Goal: Task Accomplishment & Management: Use online tool/utility

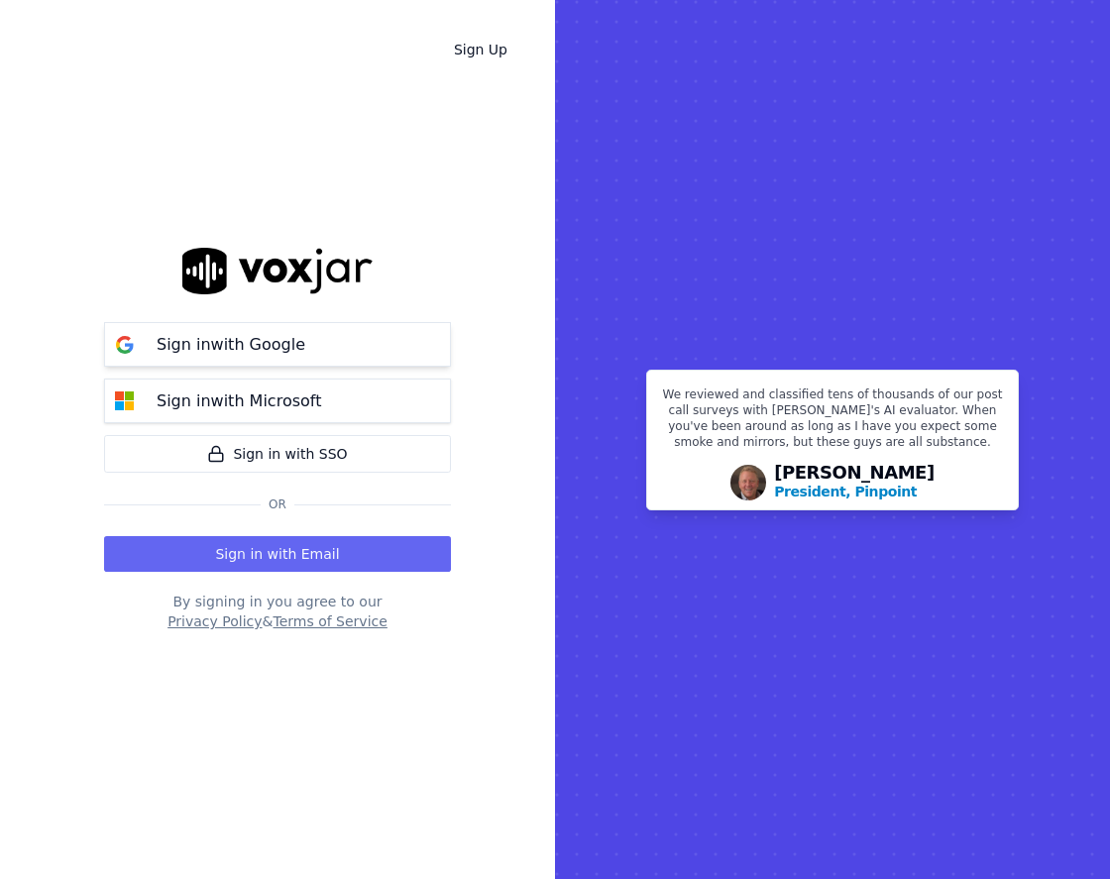
click at [262, 352] on p "Sign in with Google" at bounding box center [231, 345] width 149 height 24
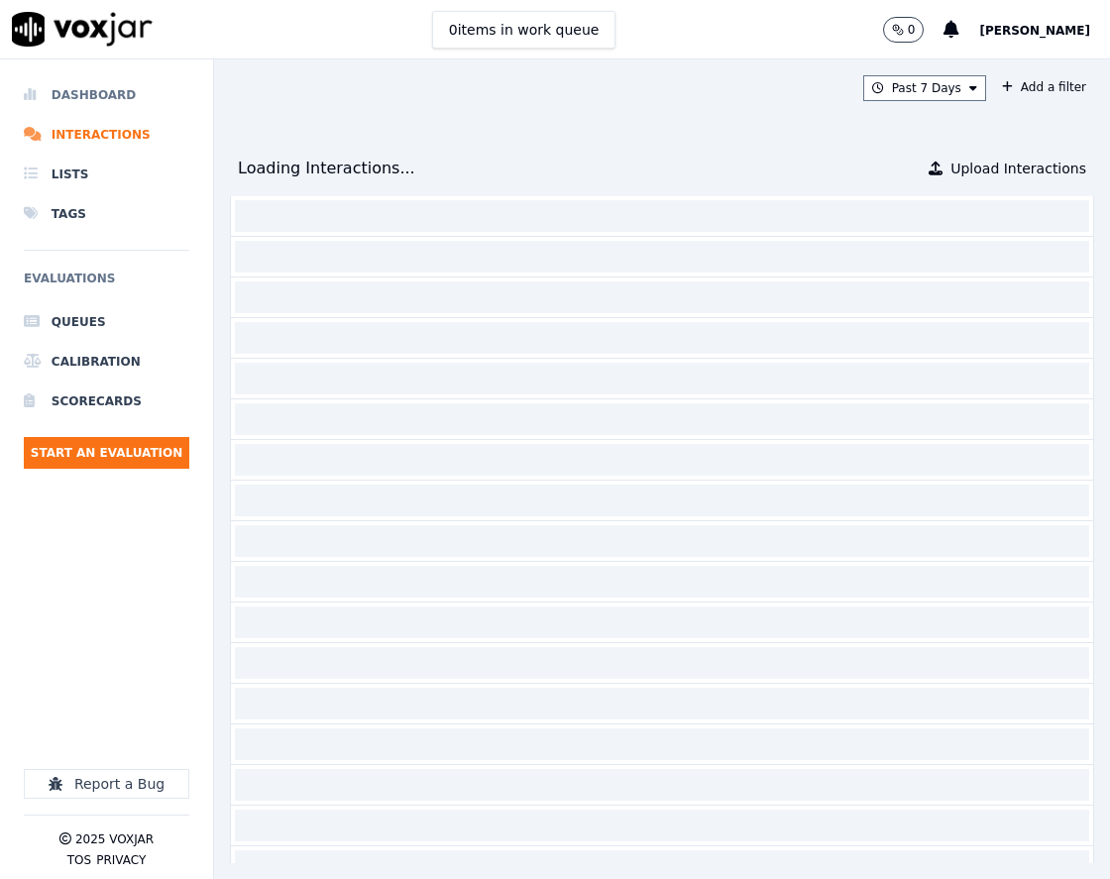
click at [126, 109] on li "Dashboard" at bounding box center [106, 95] width 165 height 40
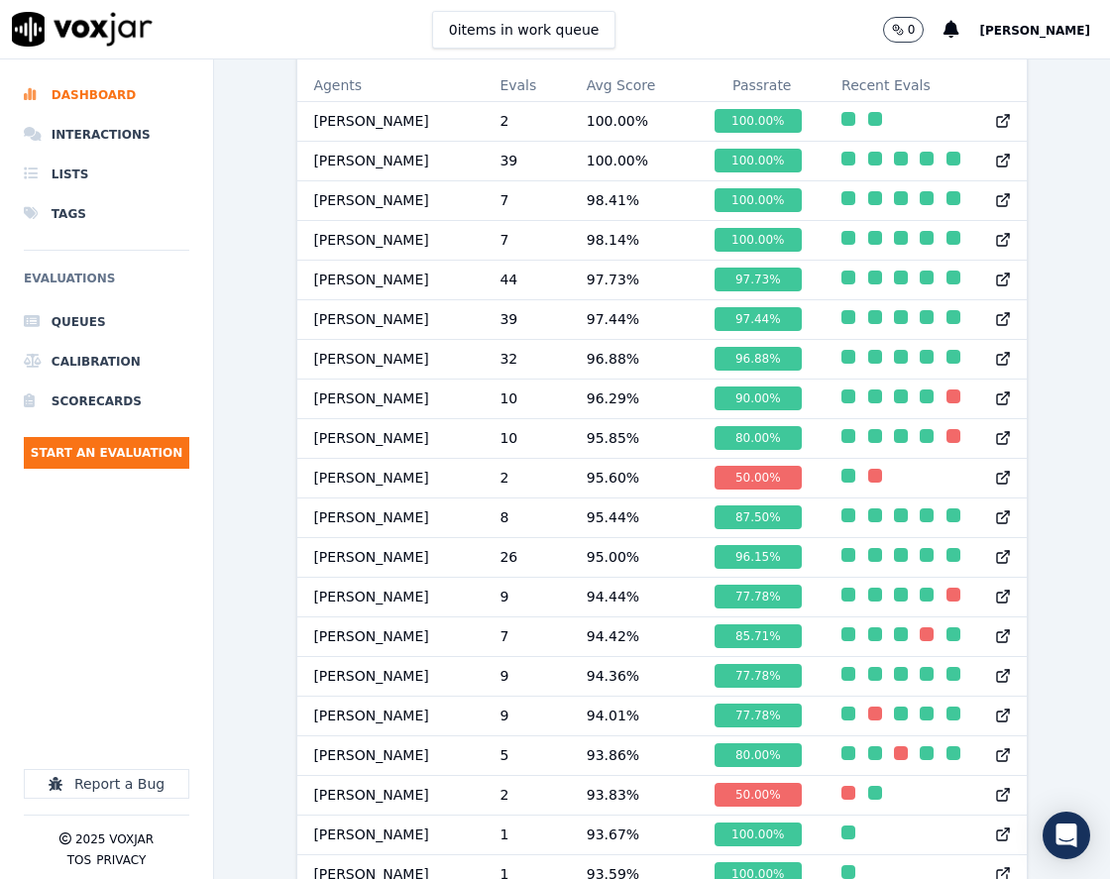
scroll to position [1069, 0]
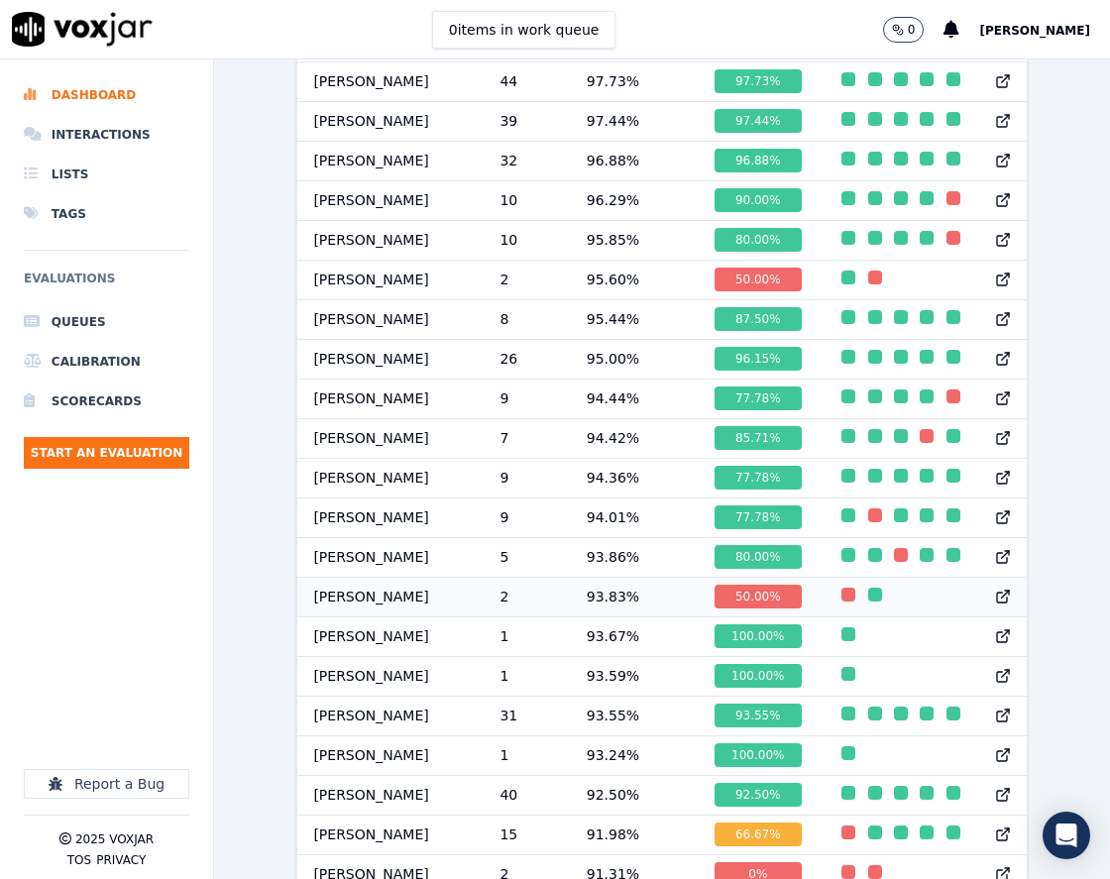
click at [597, 599] on td "93.83 %" at bounding box center [635, 597] width 128 height 40
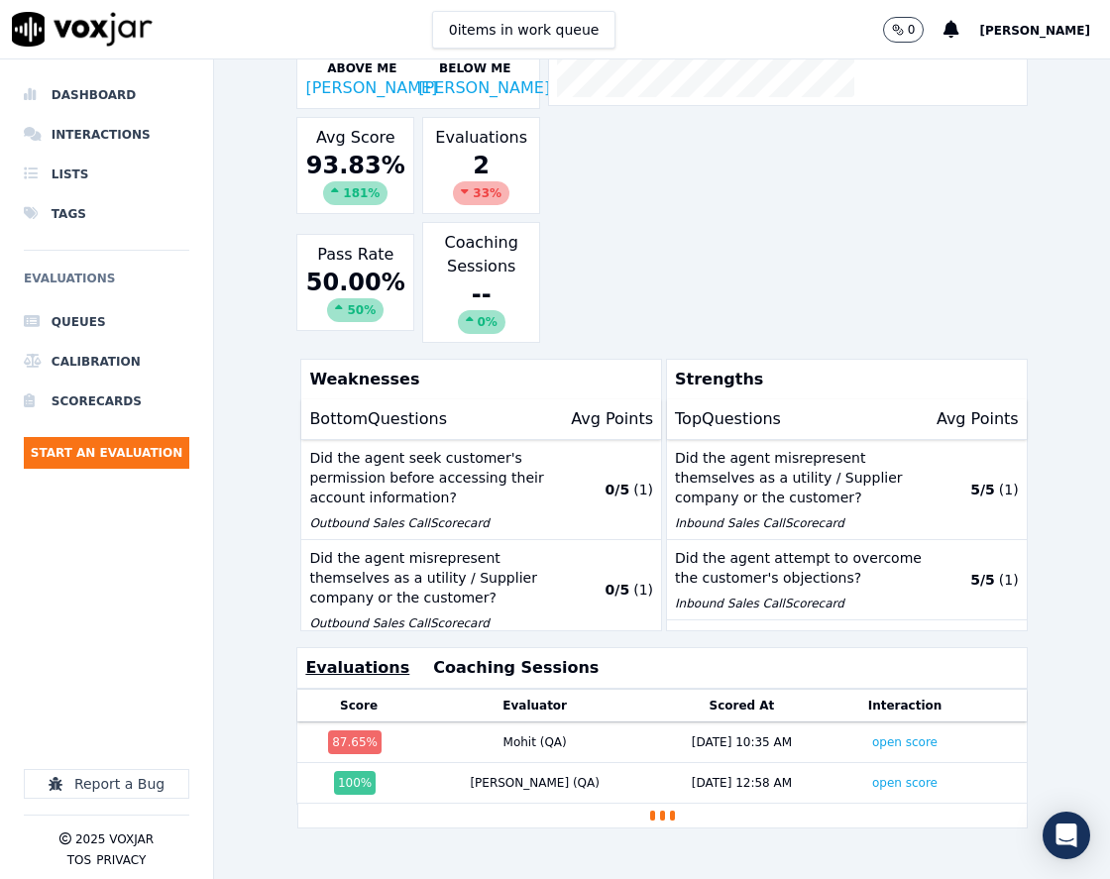
scroll to position [396, 0]
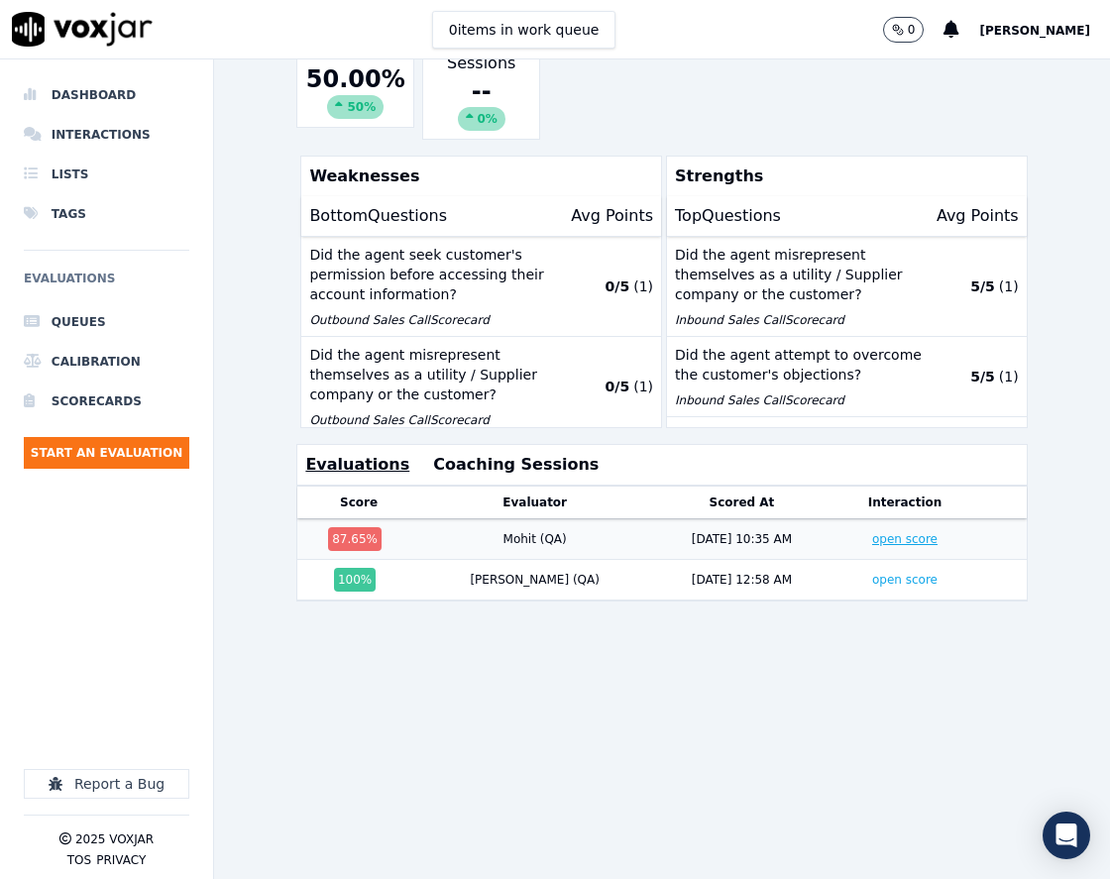
click at [872, 546] on link "open score" at bounding box center [904, 539] width 65 height 14
click at [872, 587] on link "open score" at bounding box center [904, 580] width 65 height 14
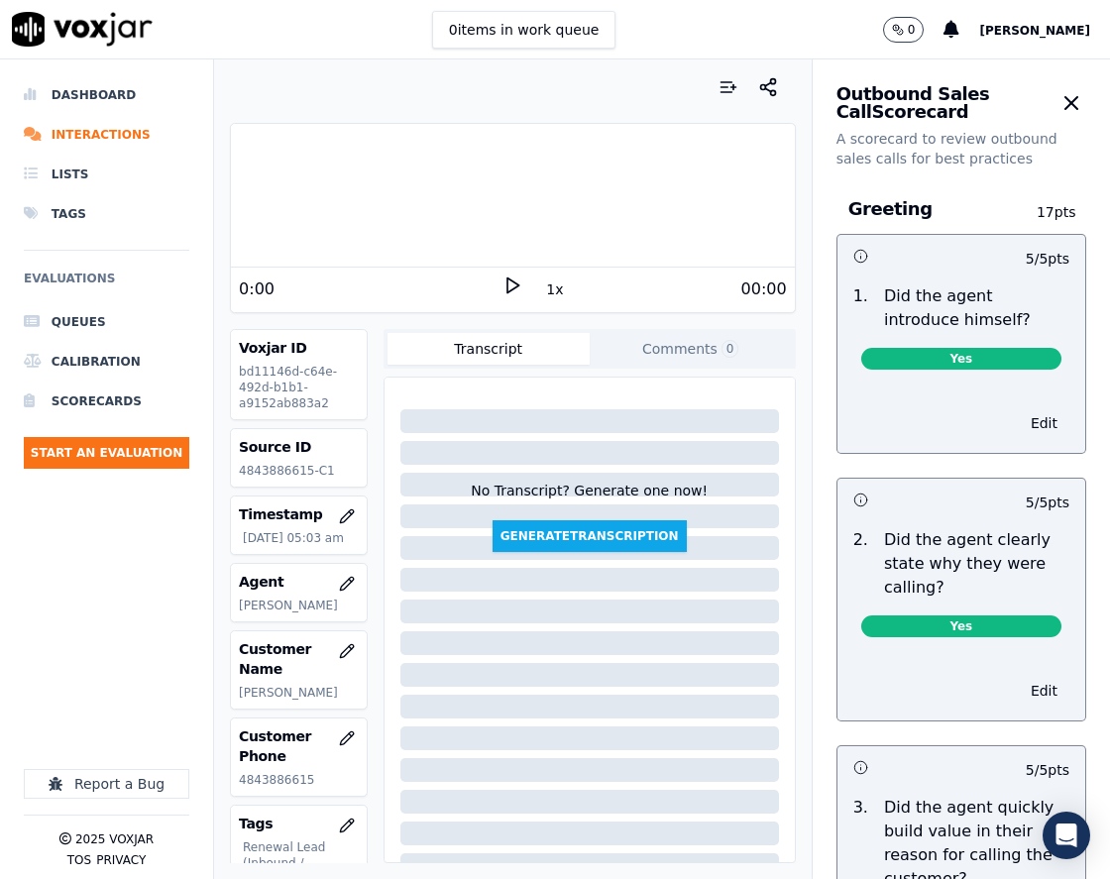
click at [275, 475] on p "4843886615-C1" at bounding box center [299, 471] width 120 height 16
copy p "4843886615"
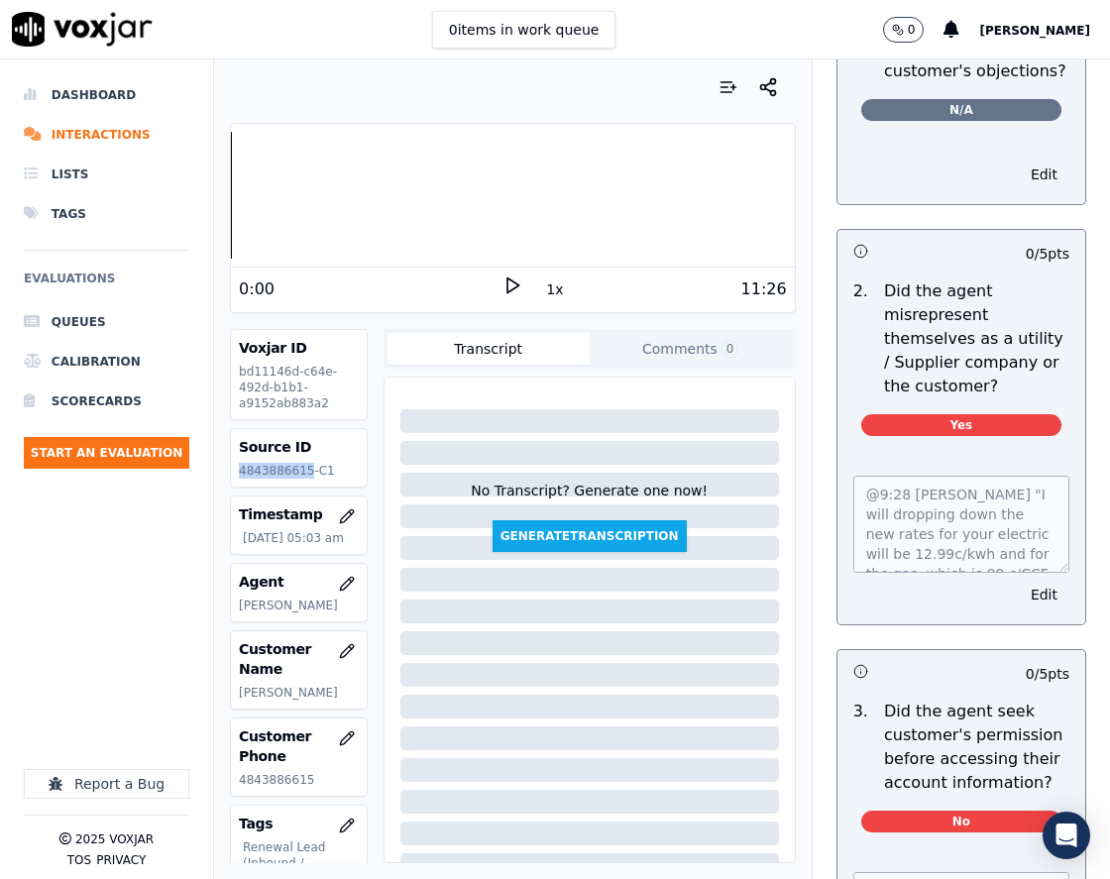
scroll to position [1684, 0]
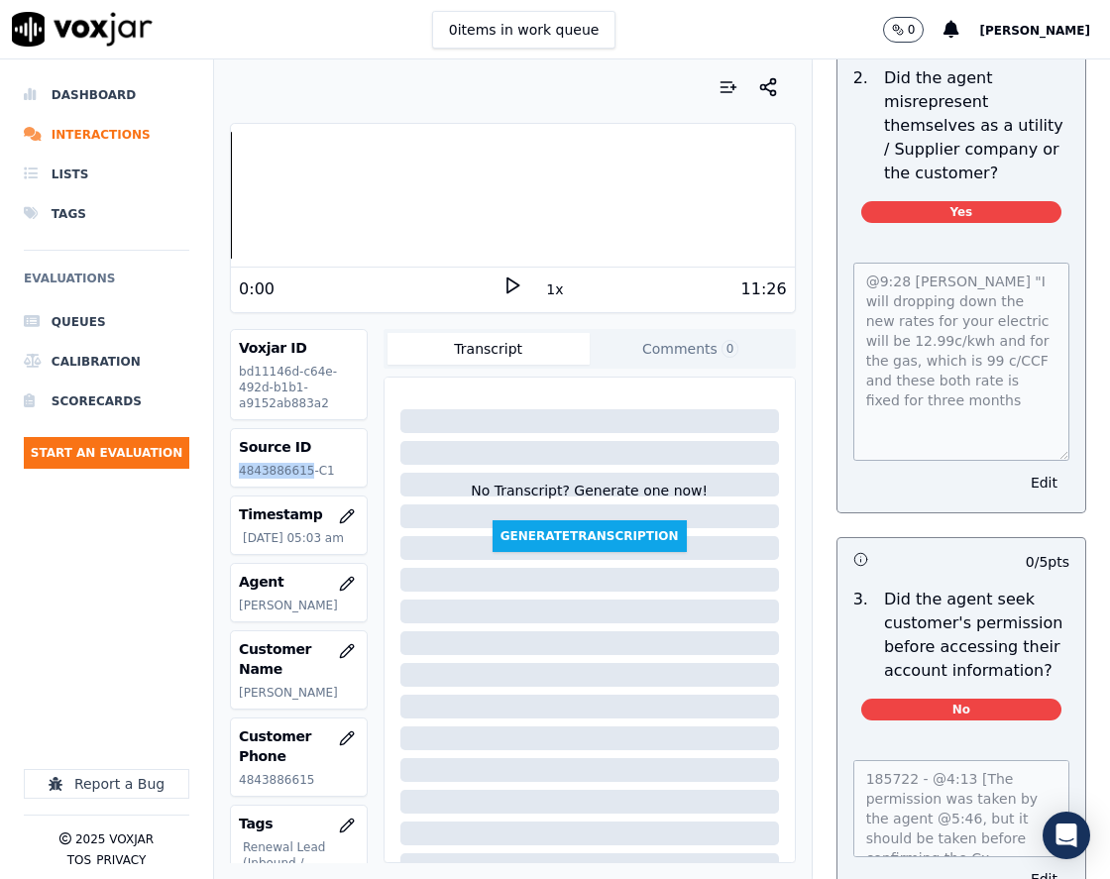
click at [1026, 488] on div "@9:28 Stark "I will dropping down the new rates for your electric will be 12.99…" at bounding box center [961, 375] width 248 height 273
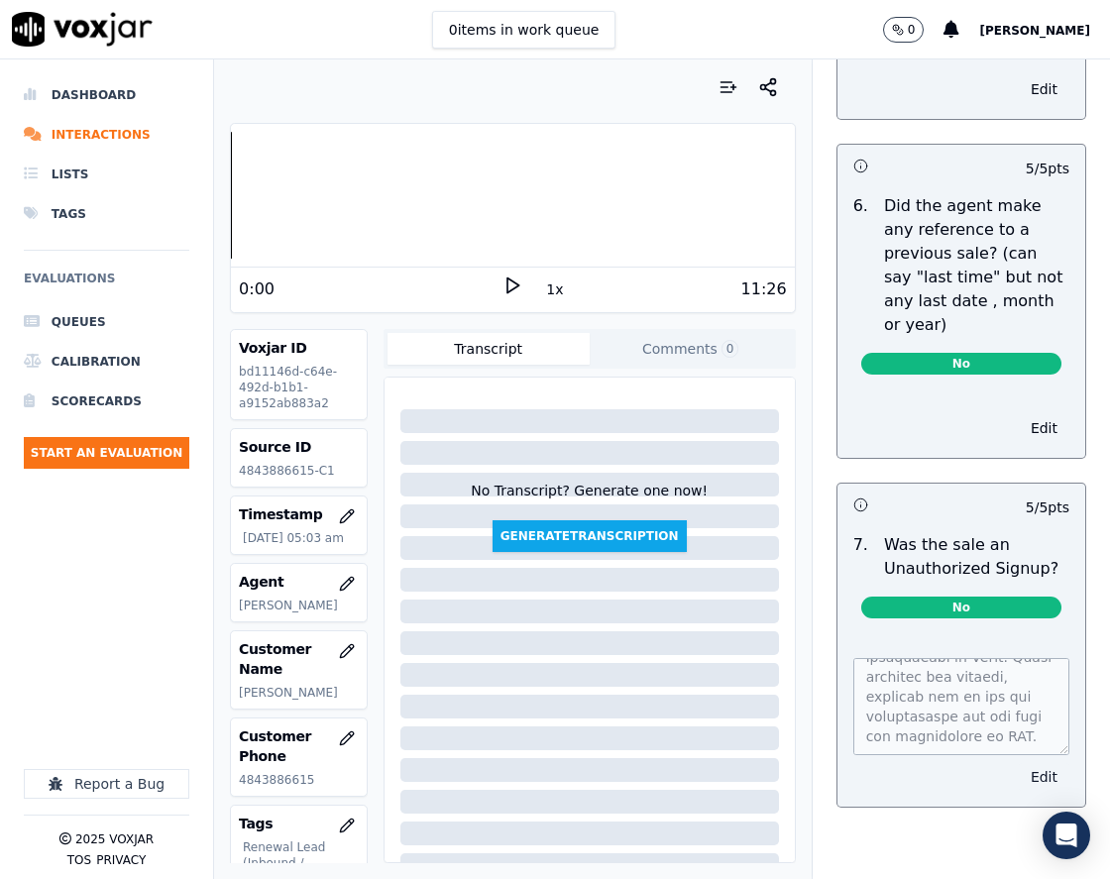
scroll to position [2279, 0]
click at [1011, 742] on div "Edit" at bounding box center [961, 720] width 248 height 172
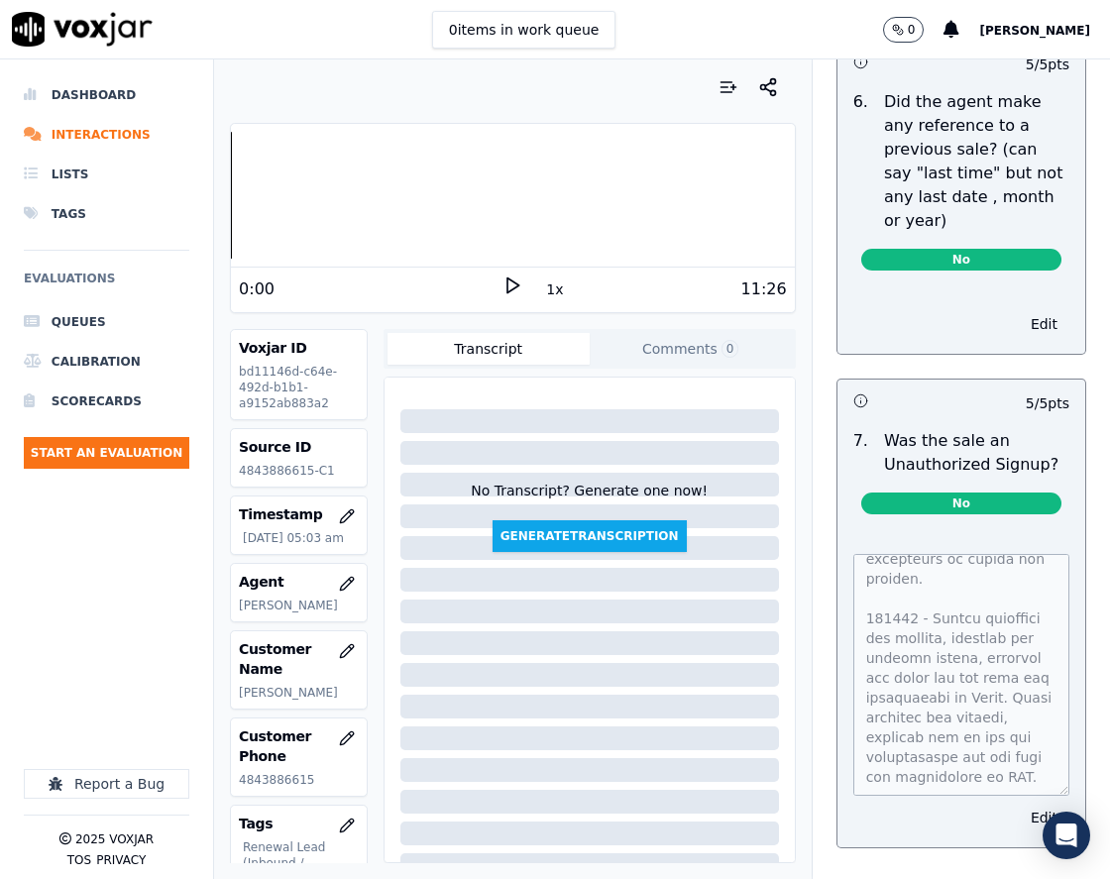
scroll to position [2085, 0]
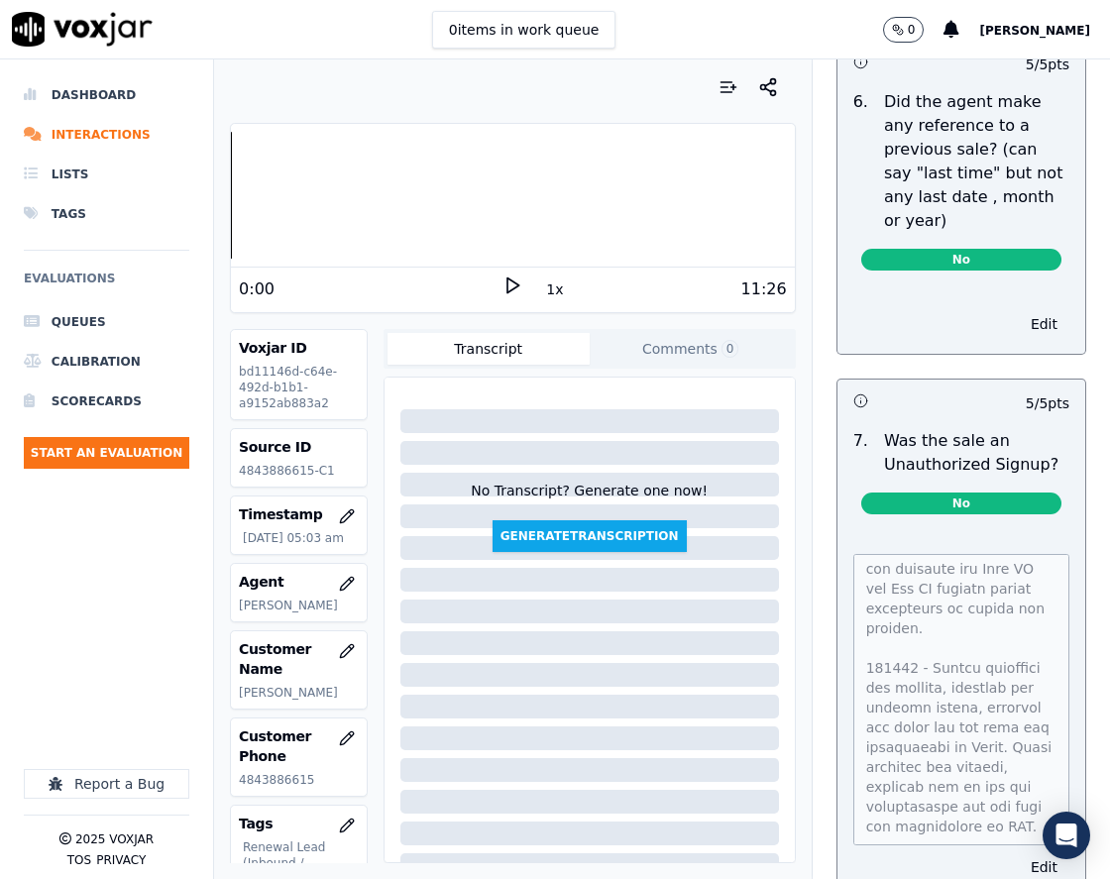
click at [1040, 878] on html "0 items in work queue 0 stark paygeek Dashboard Interactions Lists Tags Evaluat…" at bounding box center [555, 439] width 1110 height 879
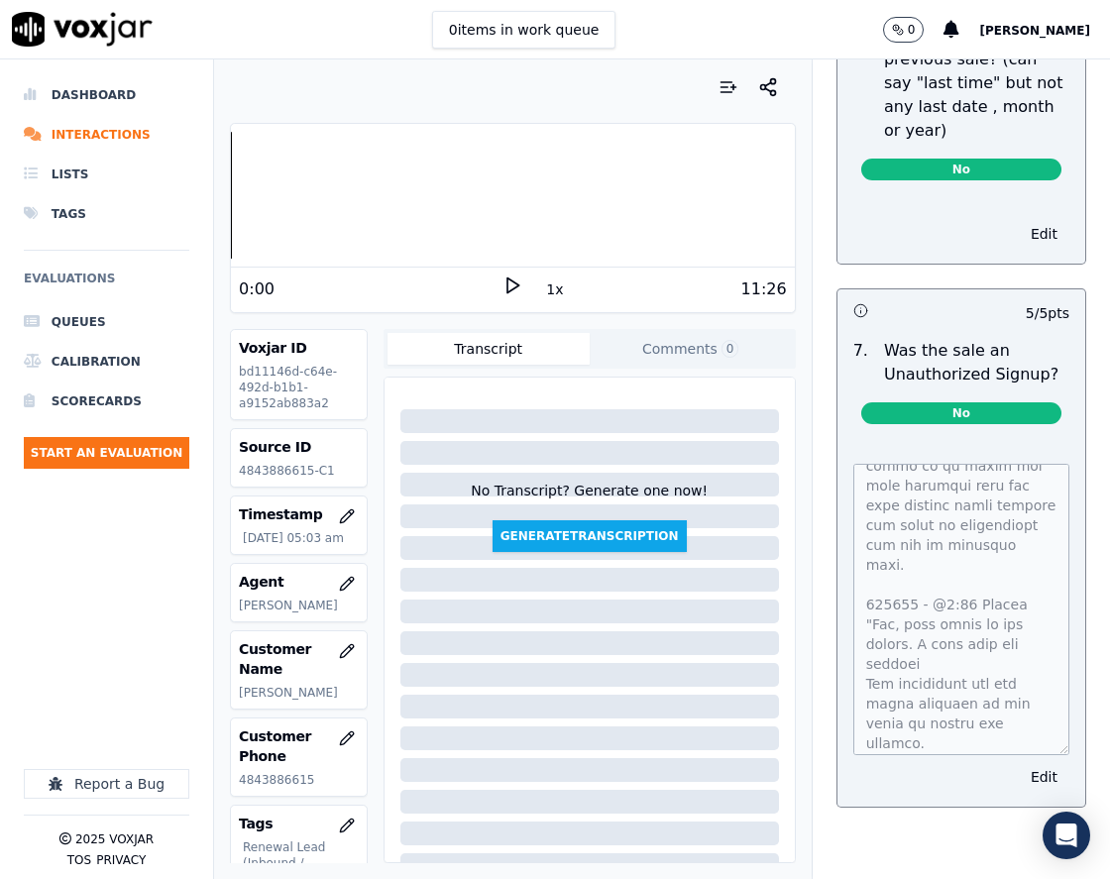
scroll to position [1589, 0]
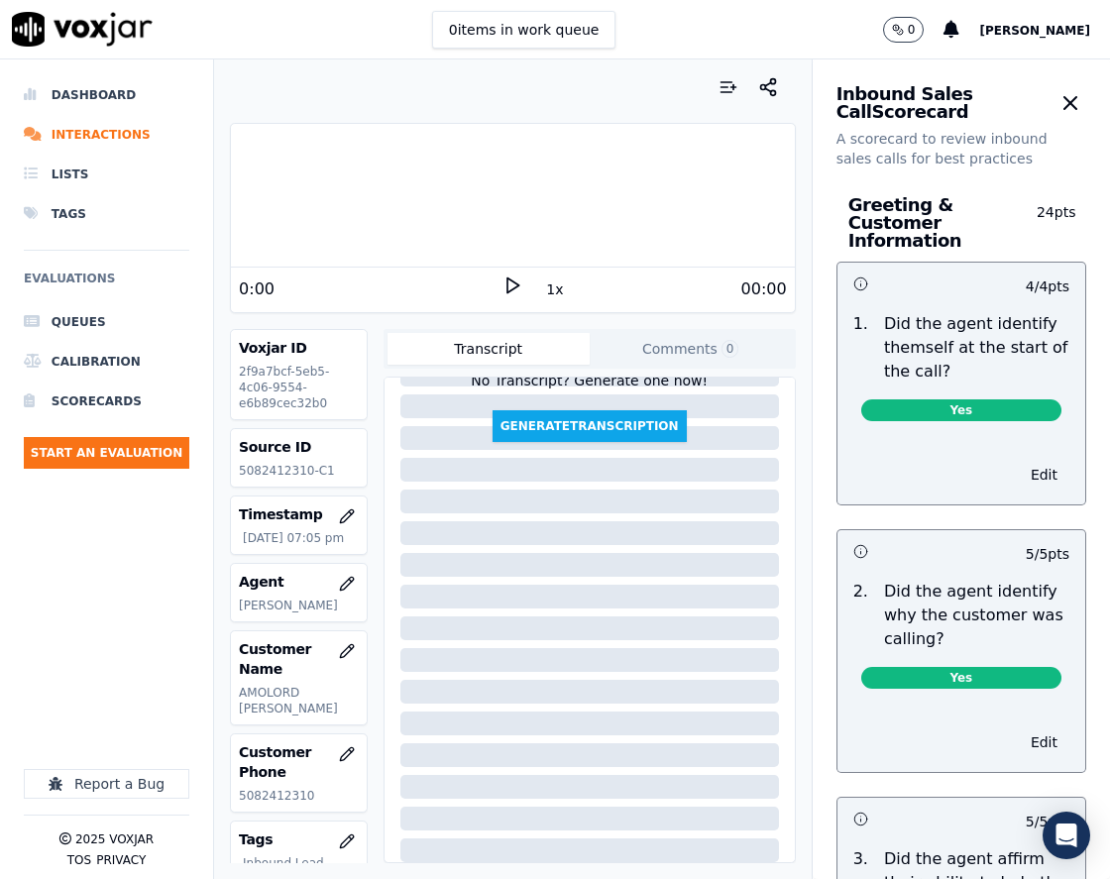
scroll to position [495, 0]
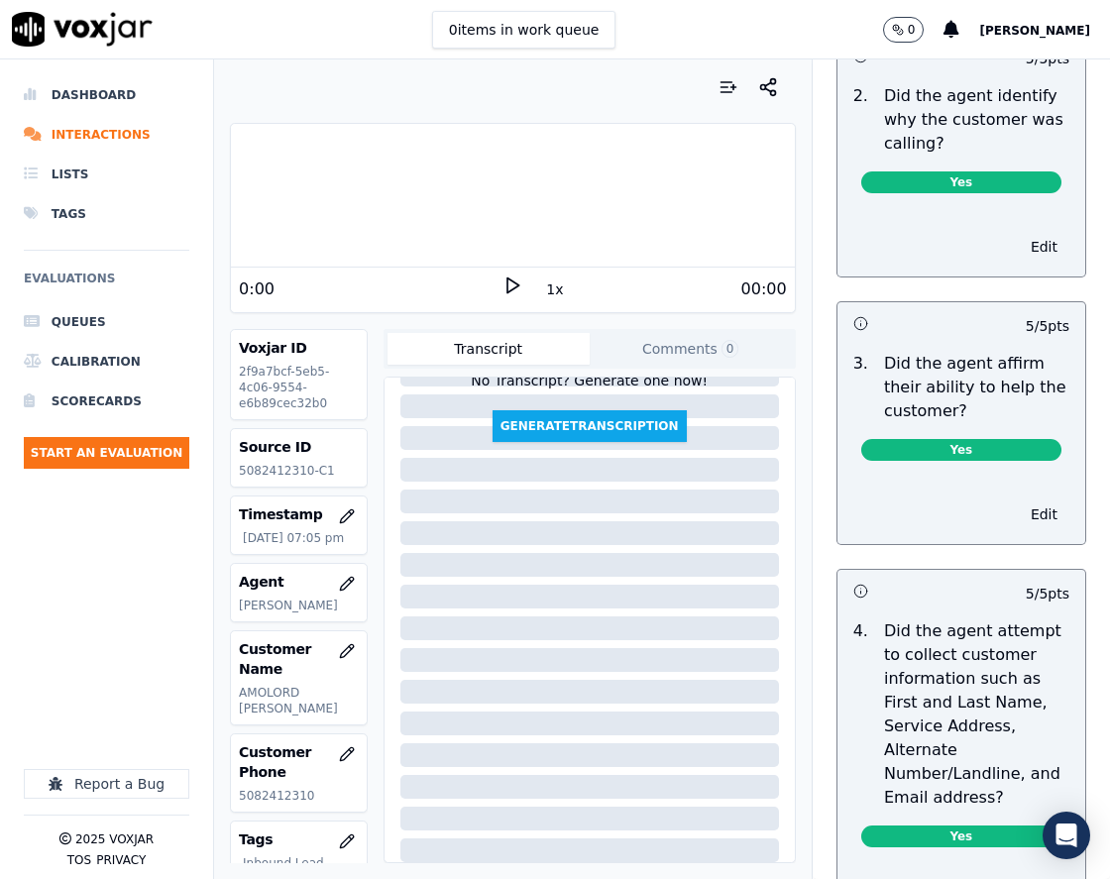
click at [276, 468] on p "5082412310-C1" at bounding box center [299, 471] width 120 height 16
copy p "5082412310"
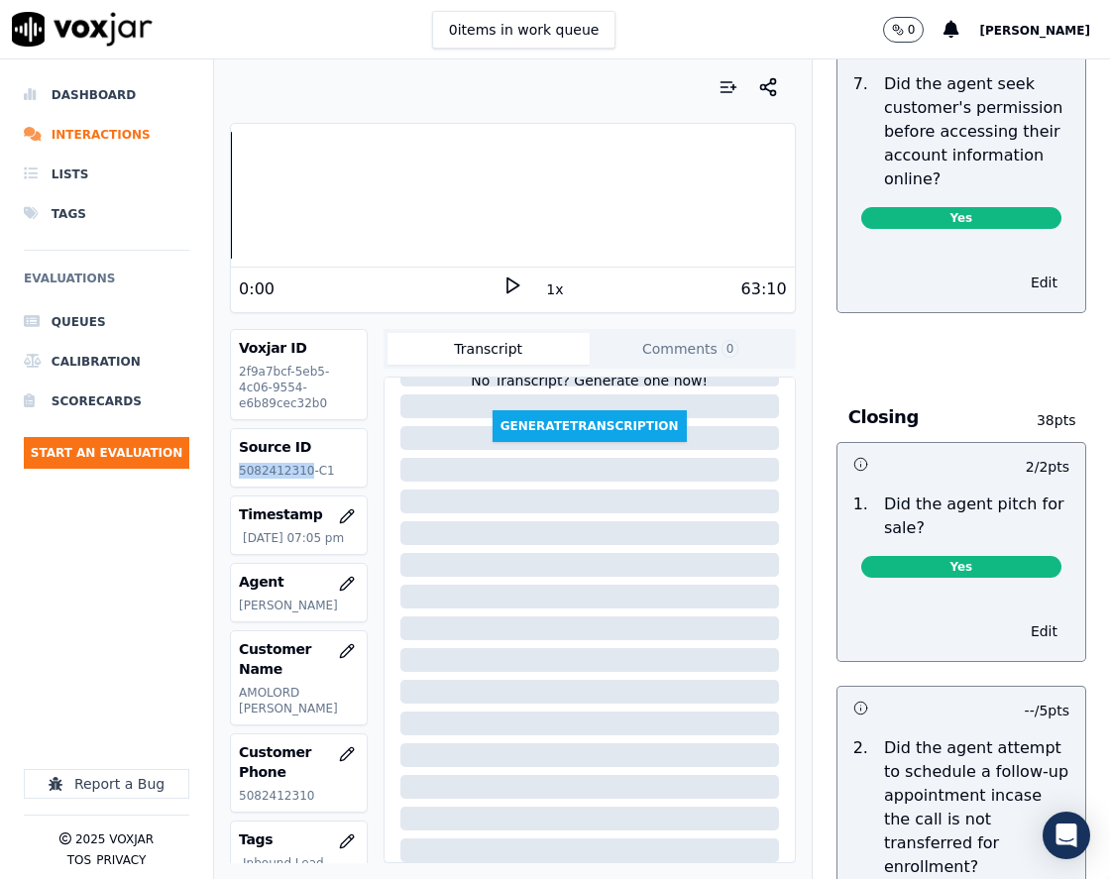
scroll to position [5053, 0]
